Goal: Transaction & Acquisition: Purchase product/service

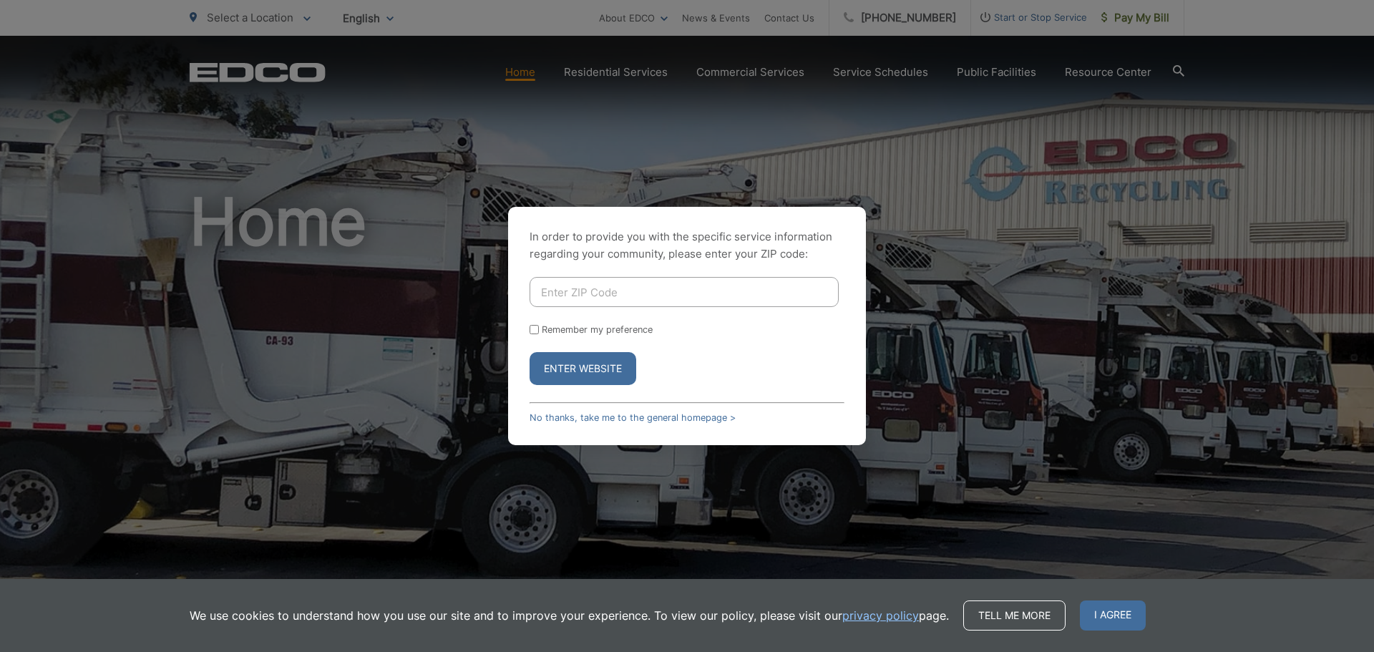
click at [570, 288] on input "Enter ZIP Code" at bounding box center [684, 292] width 309 height 30
type input "92069"
click at [535, 329] on input "Remember my preference" at bounding box center [534, 329] width 9 height 9
checkbox input "true"
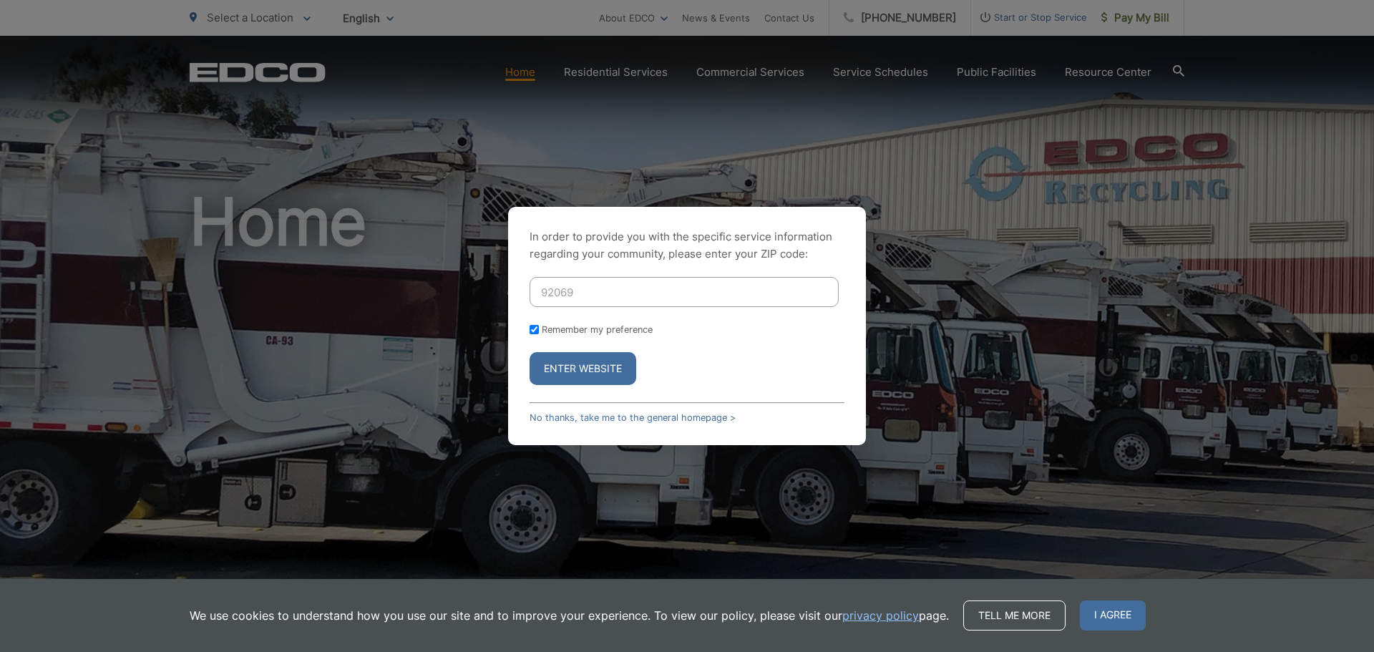
click at [564, 374] on button "Enter Website" at bounding box center [583, 368] width 107 height 33
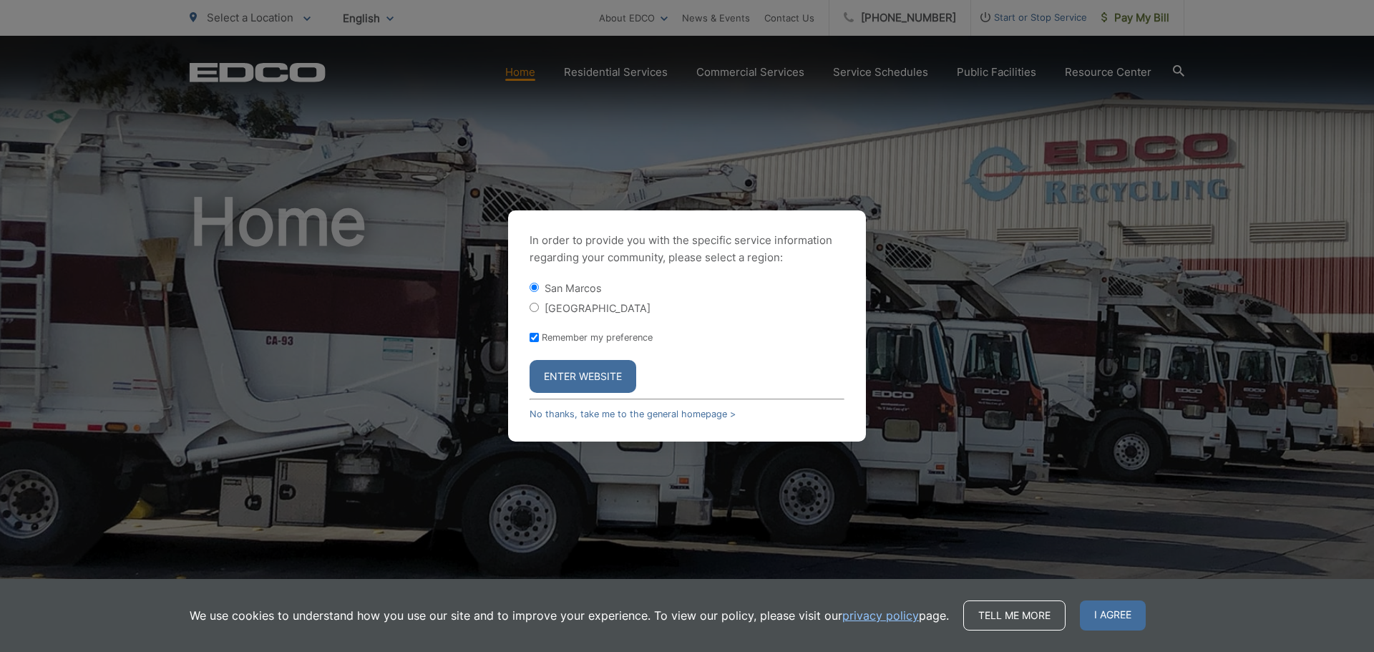
click at [598, 383] on button "Enter Website" at bounding box center [583, 376] width 107 height 33
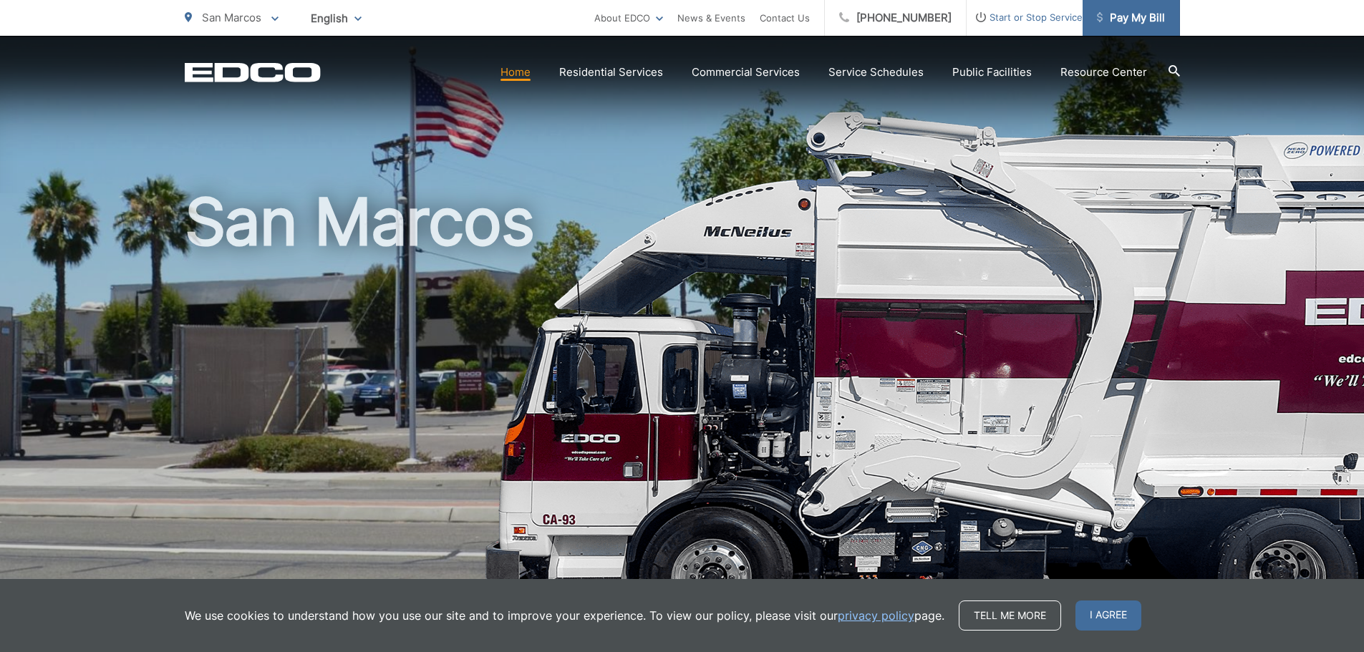
click at [1130, 17] on span "Pay My Bill" at bounding box center [1131, 17] width 68 height 17
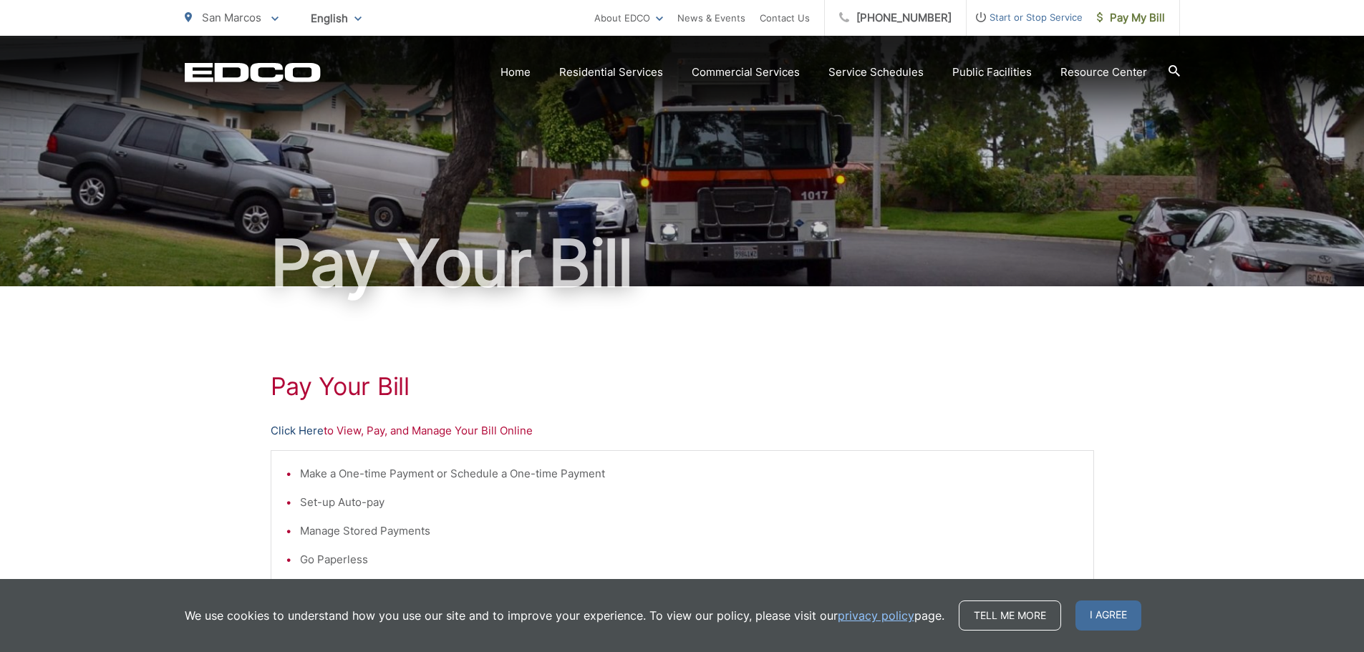
click at [284, 426] on link "Click Here" at bounding box center [297, 430] width 53 height 17
